Goal: Task Accomplishment & Management: Use online tool/utility

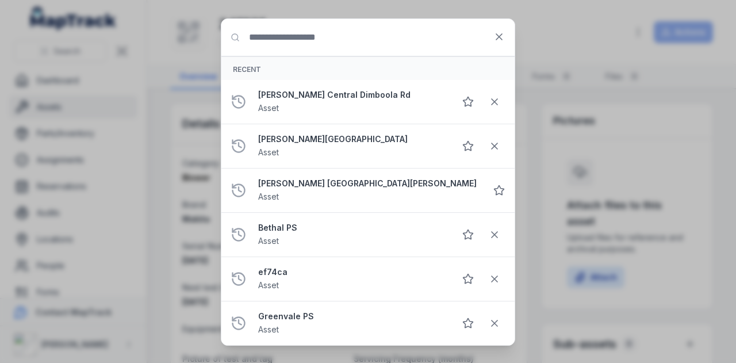
click at [320, 40] on input "Search for anything" at bounding box center [367, 37] width 293 height 37
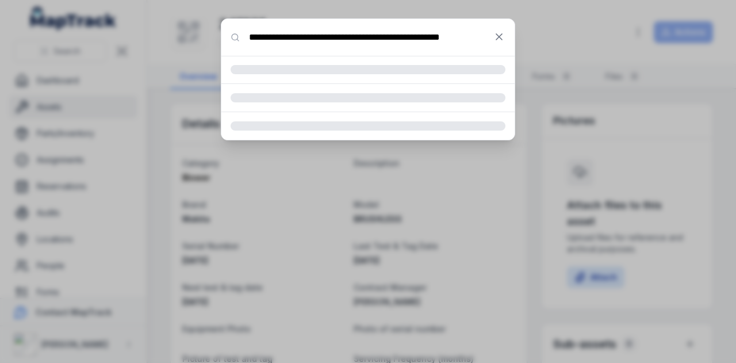
type input "**********"
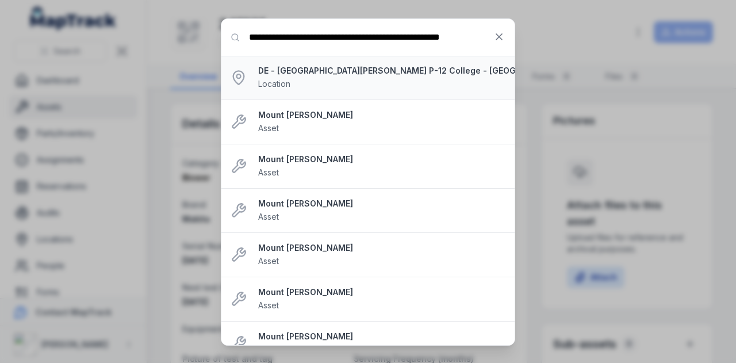
click at [405, 72] on strong "DE - [GEOGRAPHIC_DATA][PERSON_NAME] P-12 College - [GEOGRAPHIC_DATA][PERSON_NAM…" at bounding box center [395, 70] width 275 height 11
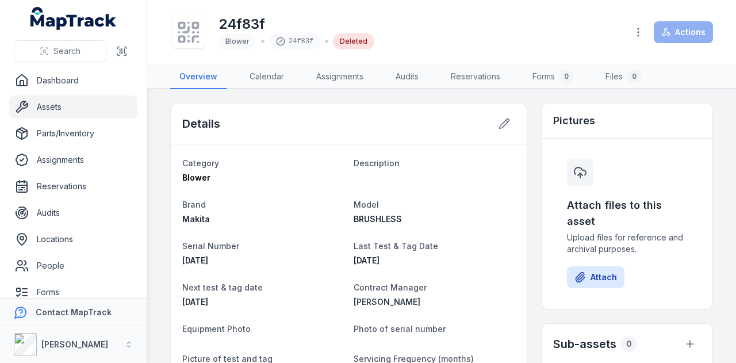
scroll to position [0, 0]
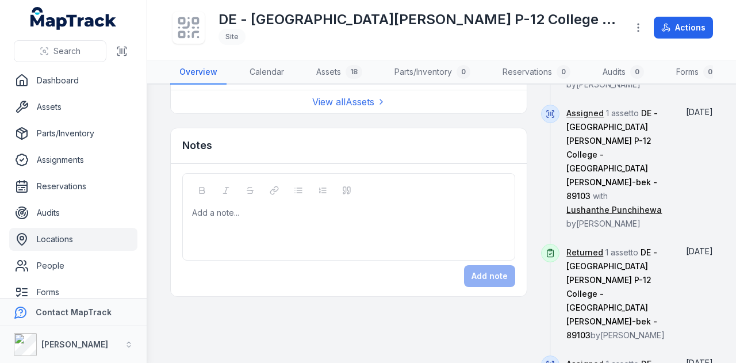
scroll to position [747, 0]
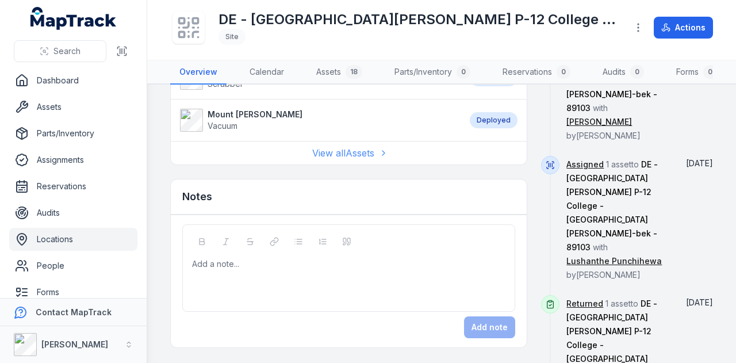
click at [365, 159] on link "View all Assets" at bounding box center [349, 153] width 74 height 14
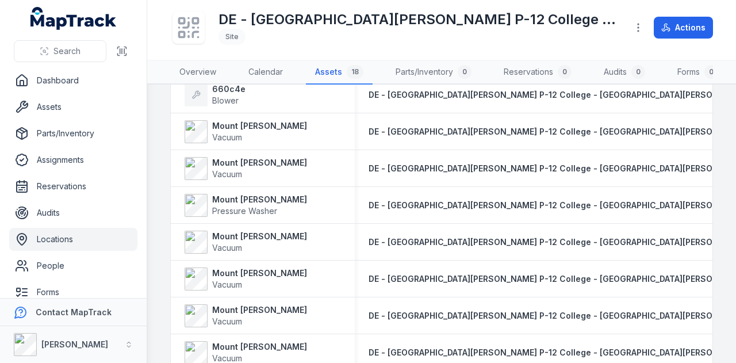
scroll to position [398, 0]
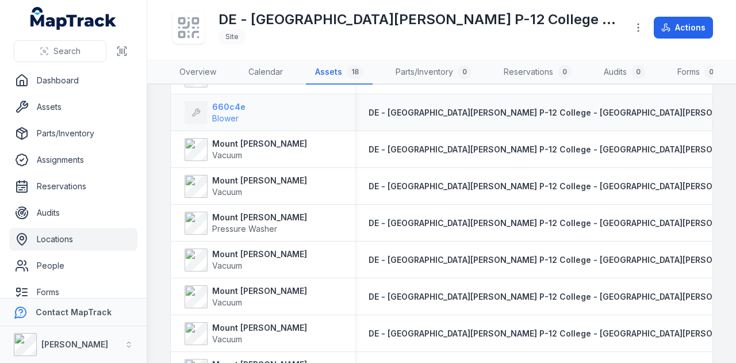
click at [216, 121] on span "Blower" at bounding box center [225, 118] width 26 height 10
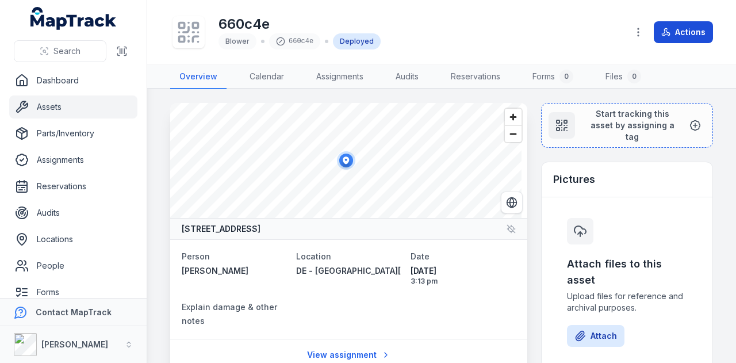
click at [683, 36] on button "Actions" at bounding box center [683, 32] width 59 height 22
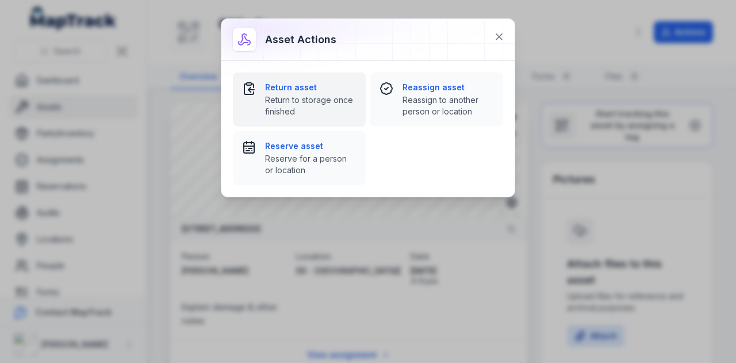
click at [330, 103] on span "Return to storage once finished" at bounding box center [310, 105] width 91 height 23
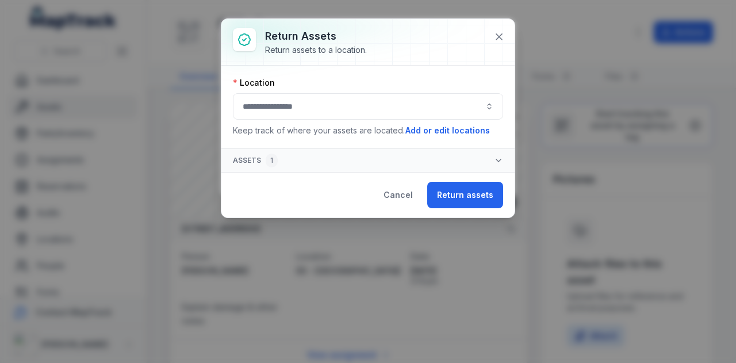
click at [358, 102] on button "button" at bounding box center [368, 106] width 270 height 26
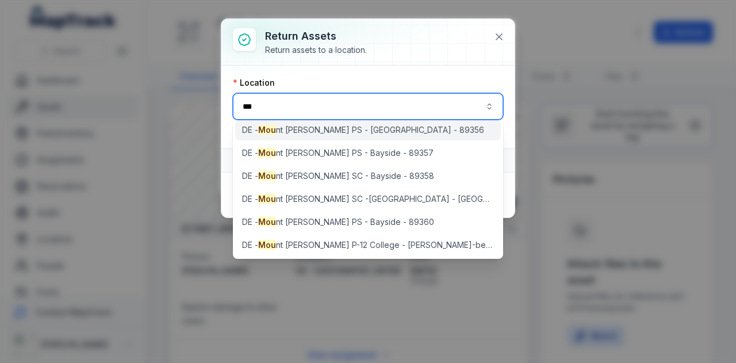
scroll to position [76, 0]
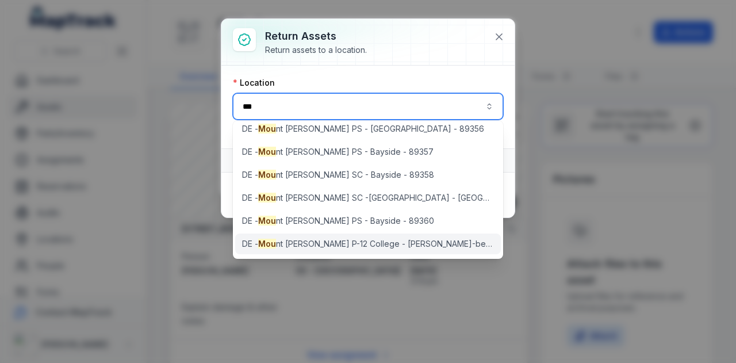
type input "***"
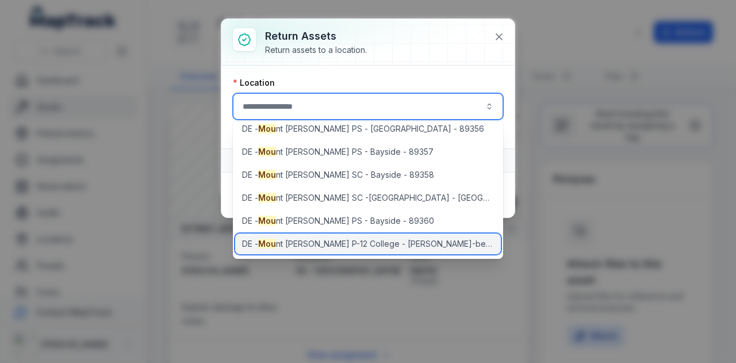
click at [374, 243] on span "DE - Mou nt [PERSON_NAME] P-12 College - [PERSON_NAME]-bek - 89103" at bounding box center [368, 243] width 252 height 11
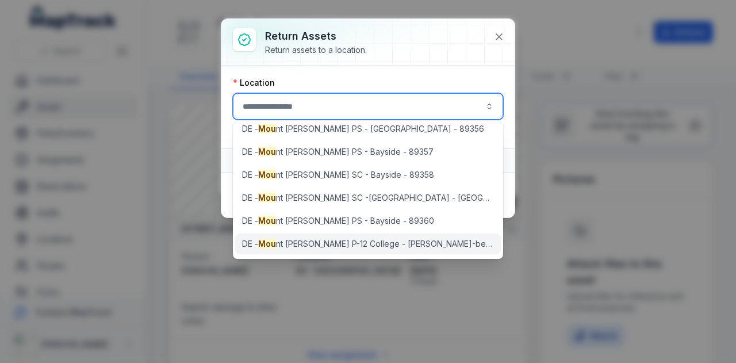
type input "**********"
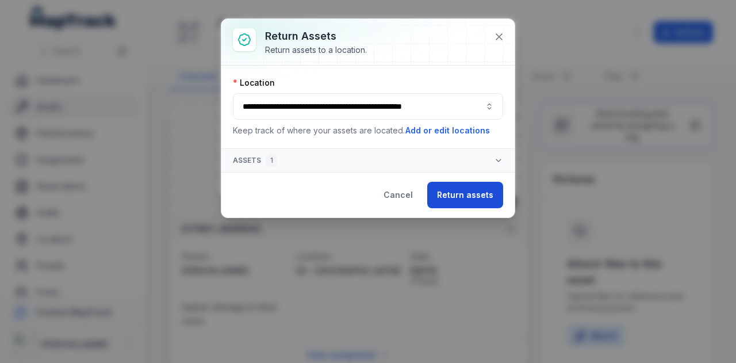
click at [451, 197] on button "Return assets" at bounding box center [465, 195] width 76 height 26
